Goal: Transaction & Acquisition: Purchase product/service

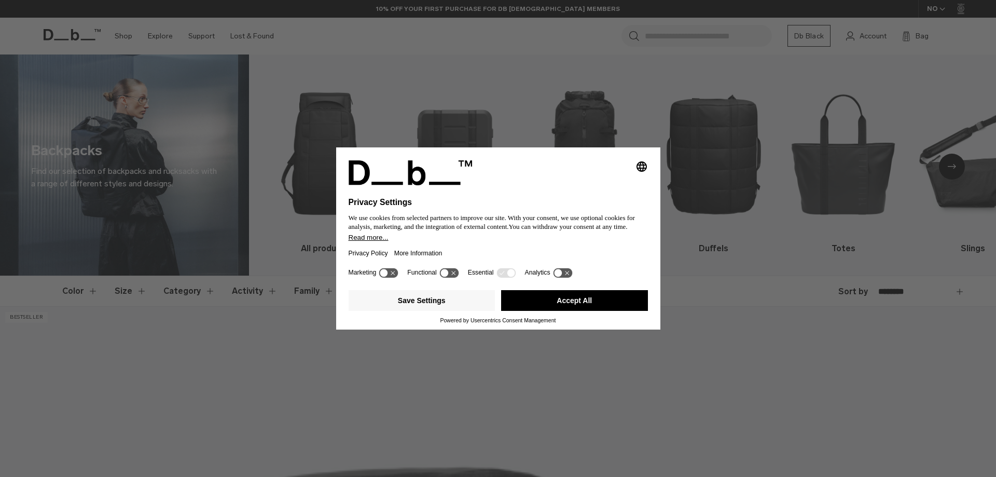
click at [557, 302] on button "Accept All" at bounding box center [574, 300] width 147 height 21
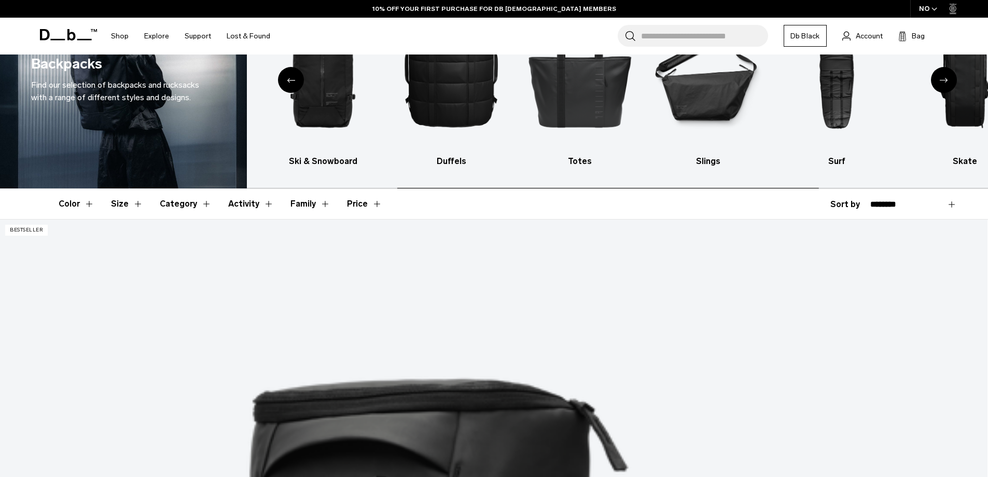
scroll to position [311, 0]
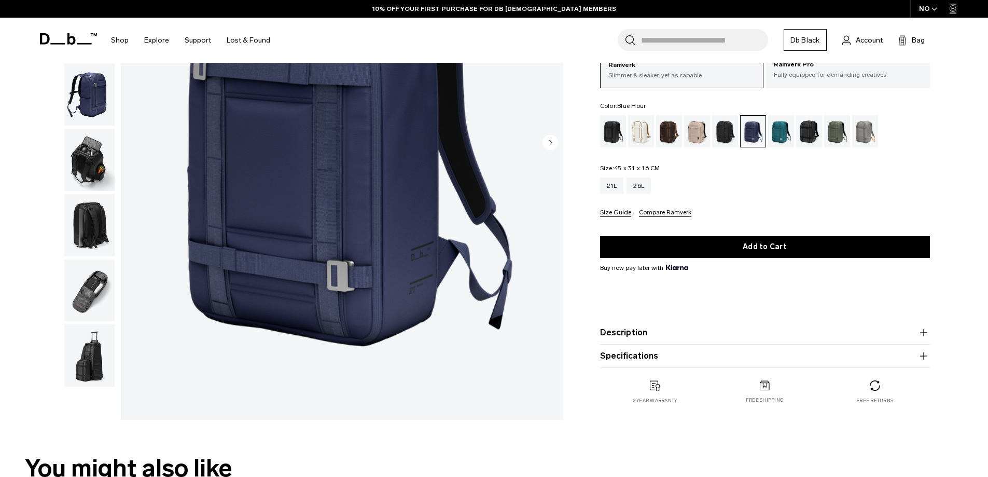
scroll to position [207, 0]
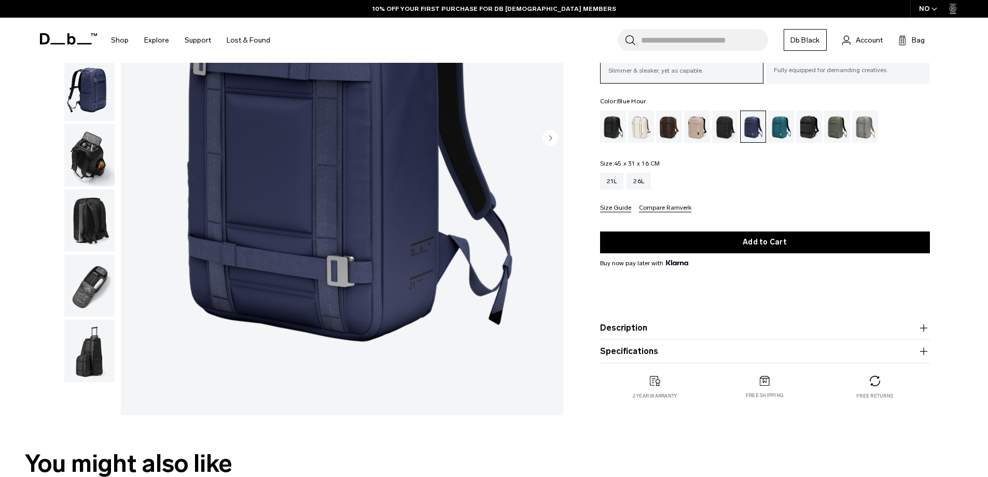
click at [93, 286] on img "button" at bounding box center [89, 286] width 50 height 62
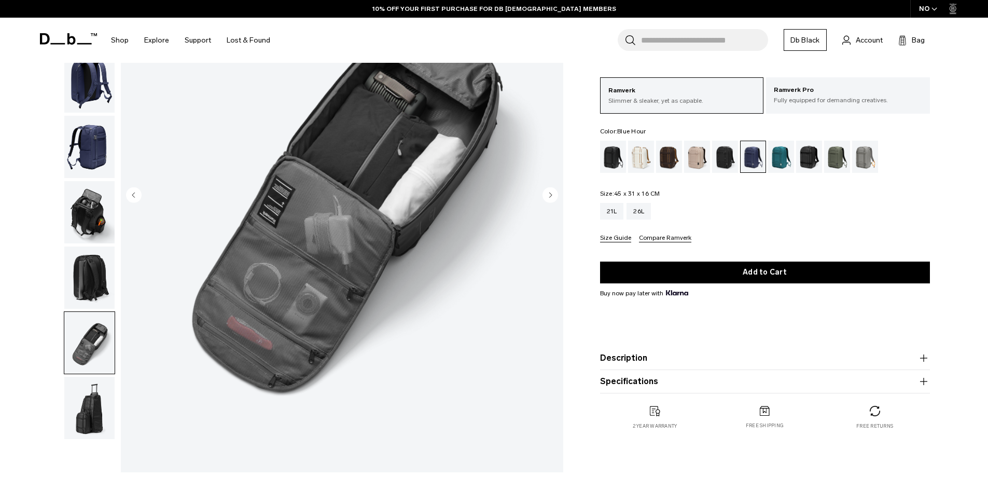
scroll to position [52, 0]
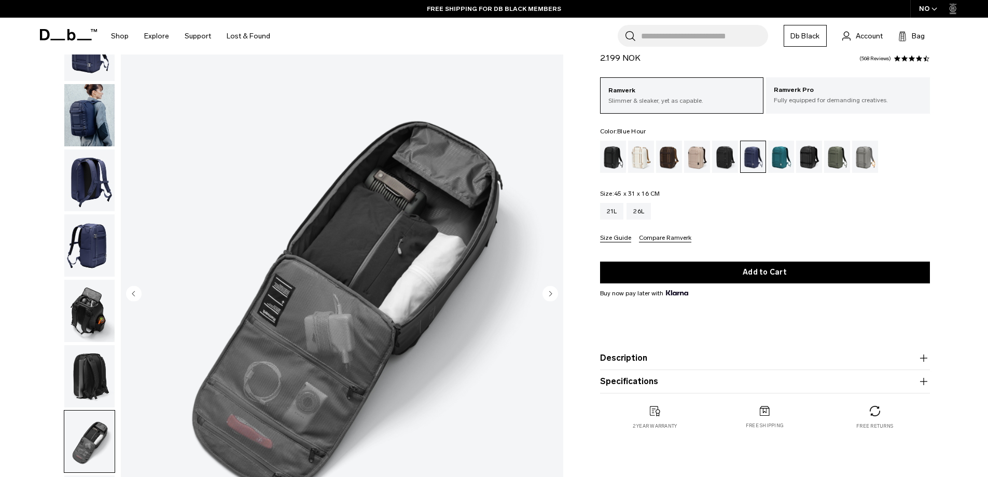
click at [89, 209] on img "button" at bounding box center [89, 180] width 50 height 62
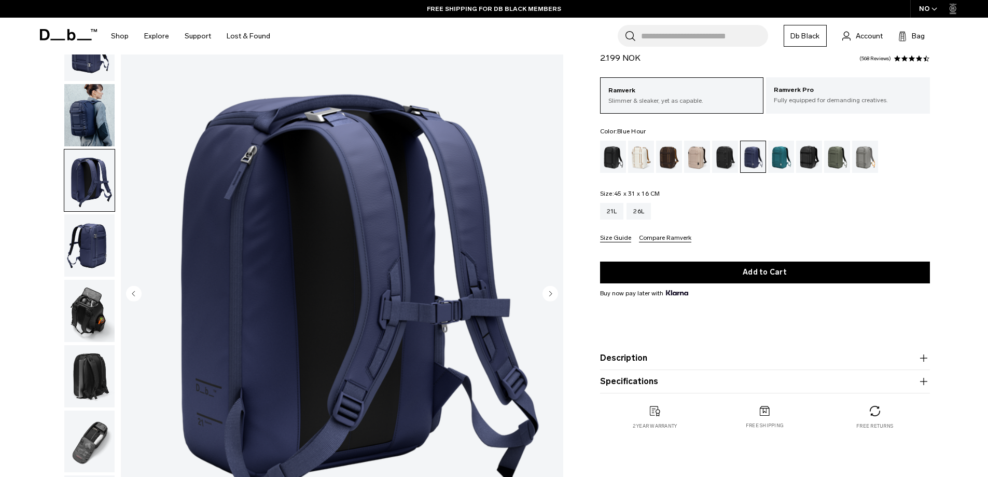
click at [77, 163] on img "button" at bounding box center [89, 180] width 50 height 62
click at [86, 246] on img "button" at bounding box center [89, 245] width 50 height 62
